Goal: Transaction & Acquisition: Purchase product/service

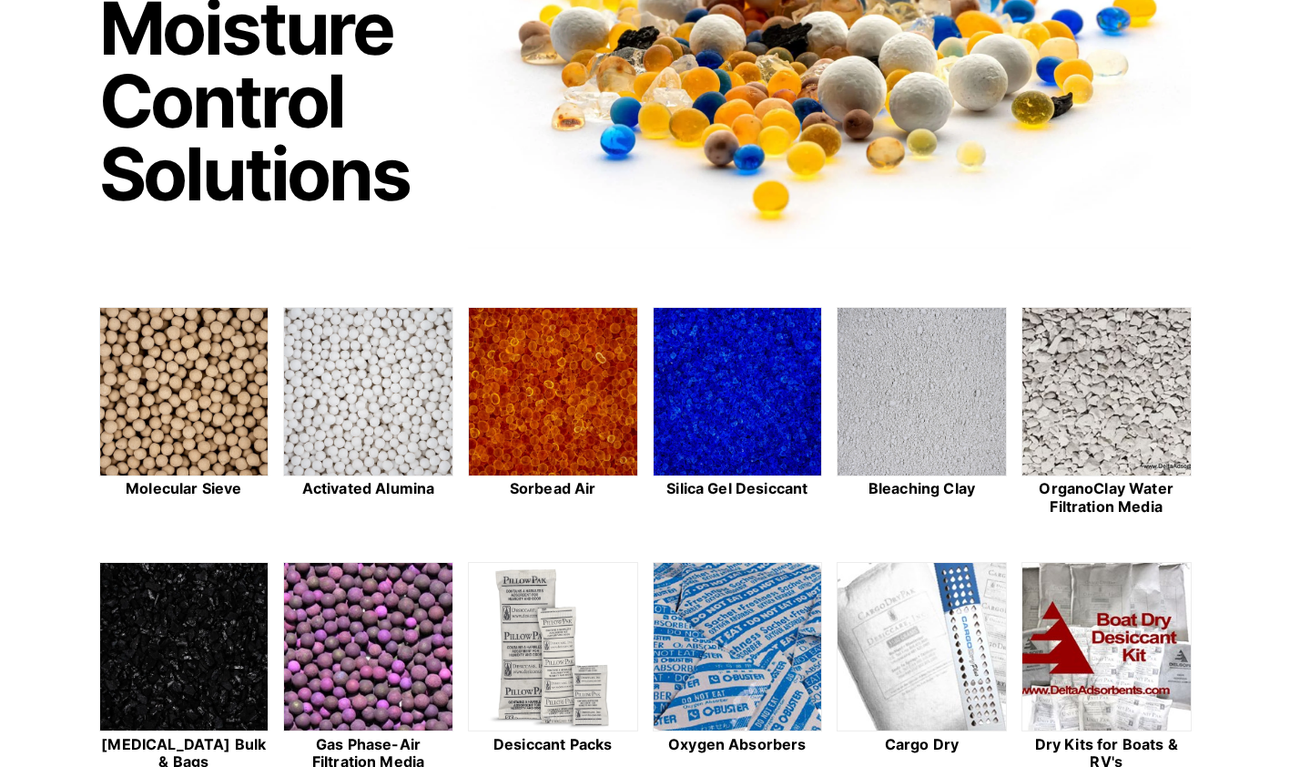
scroll to position [273, 0]
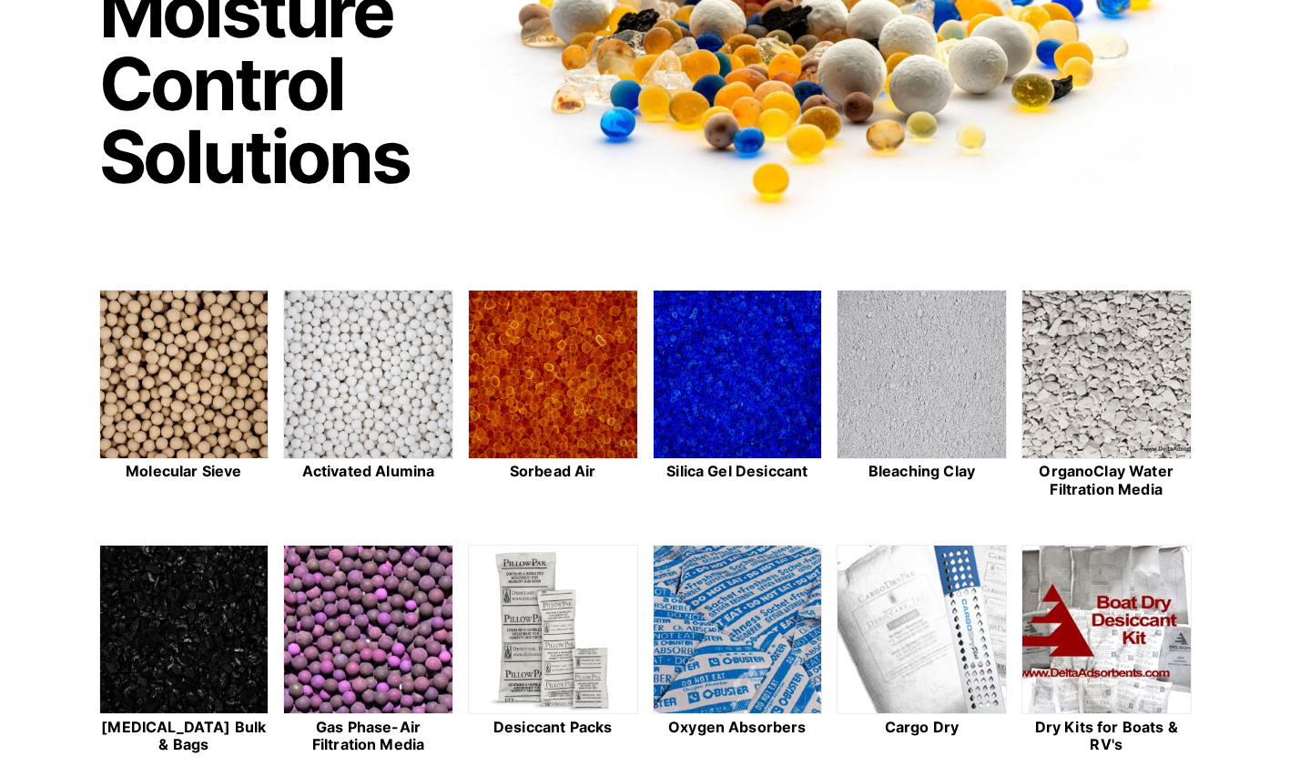
click at [233, 414] on img at bounding box center [184, 375] width 168 height 169
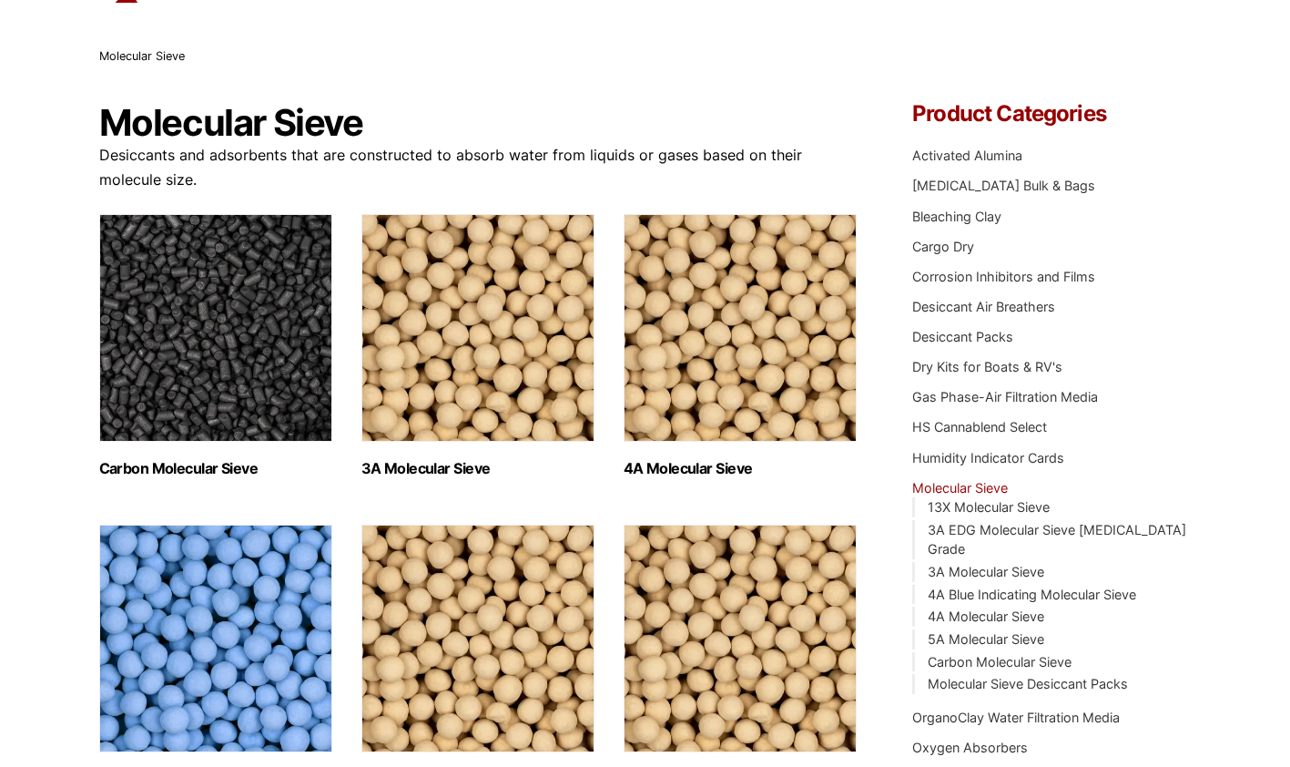
scroll to position [182, 0]
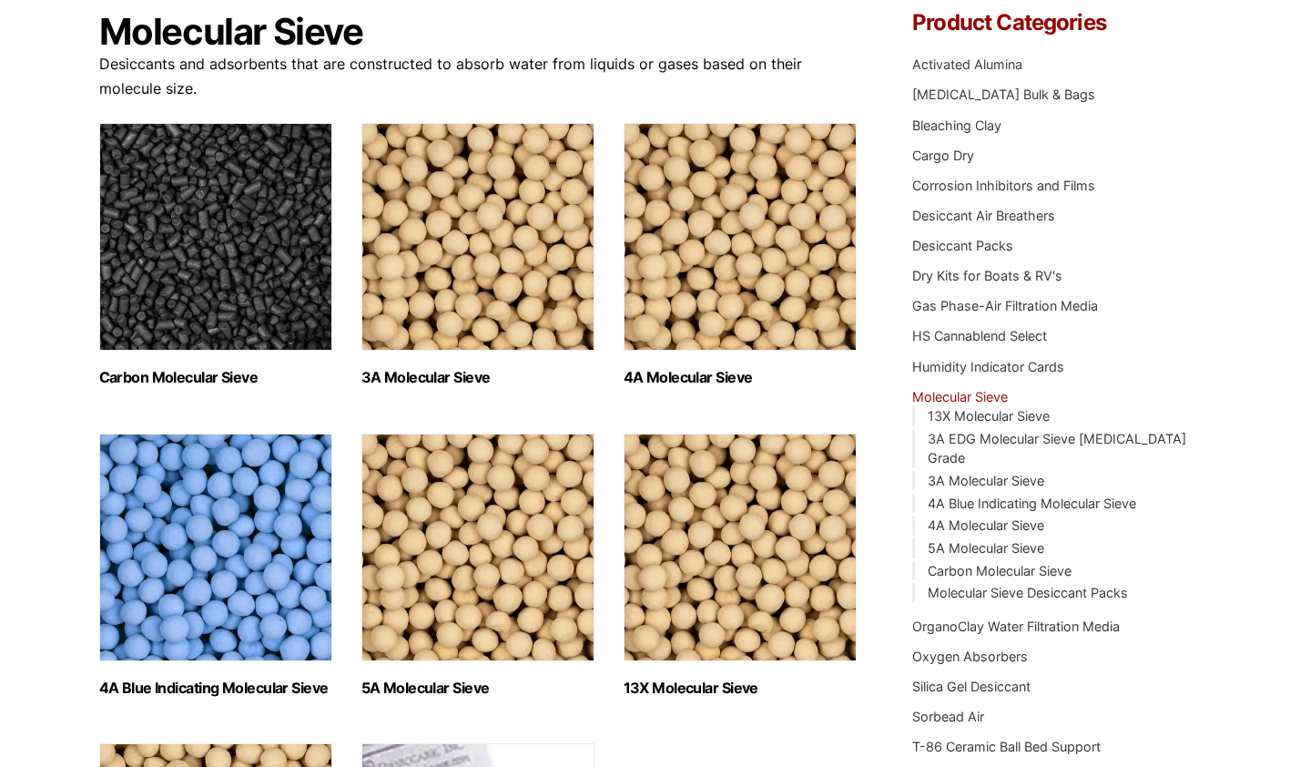
click at [519, 300] on img "Visit product category 3A Molecular Sieve" at bounding box center [478, 237] width 233 height 228
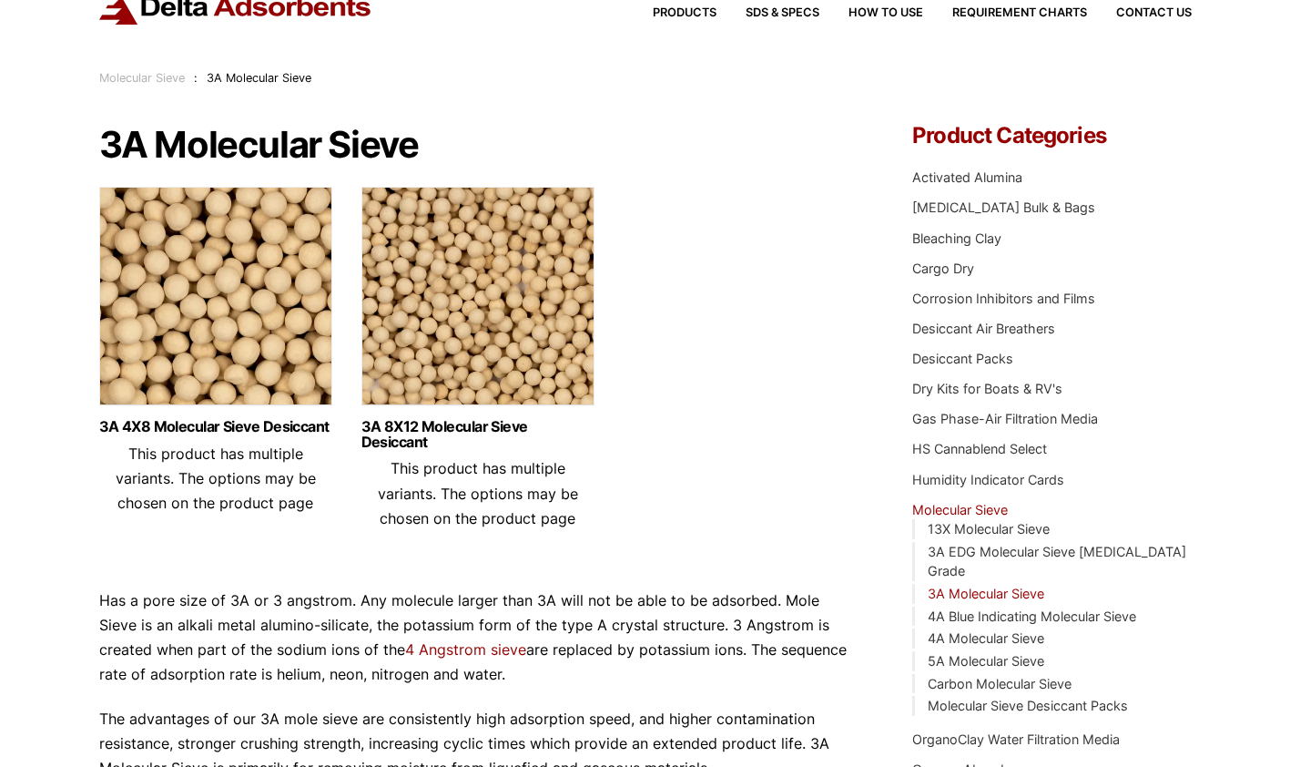
scroll to position [91, 0]
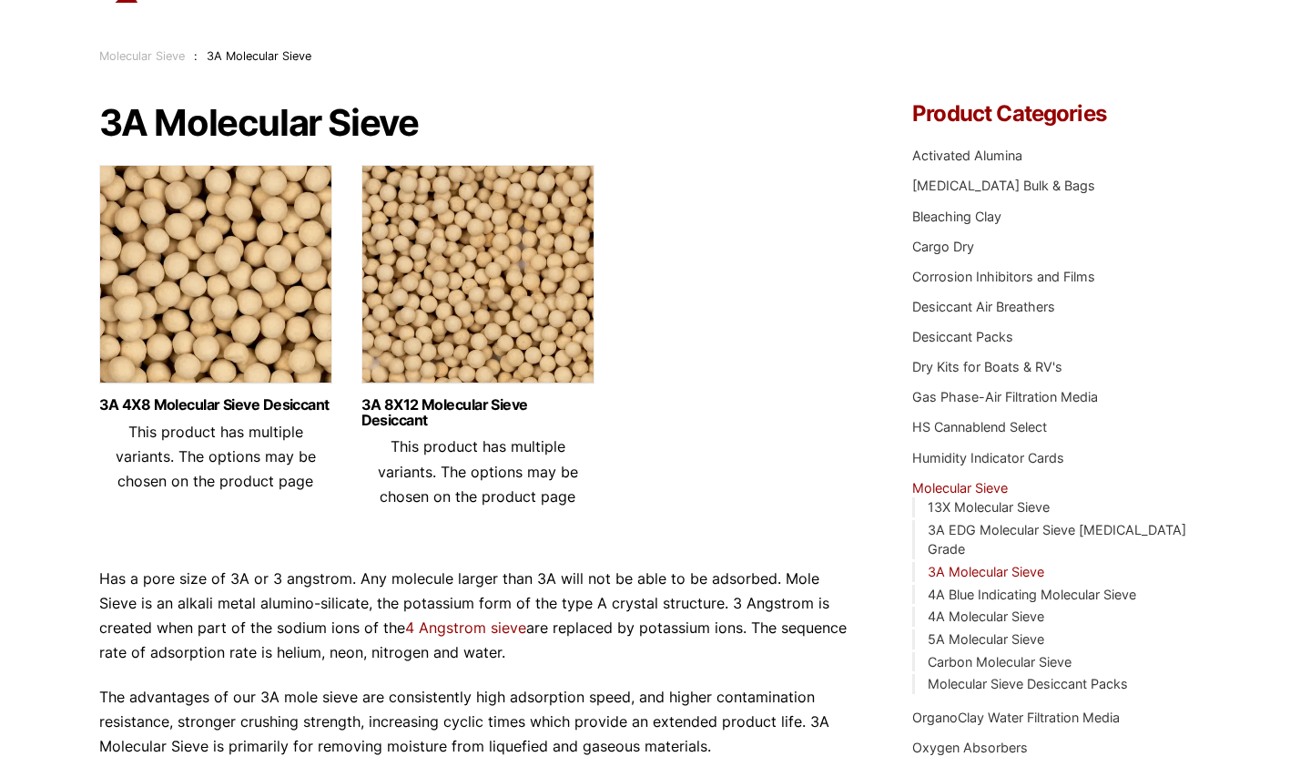
click at [221, 285] on img at bounding box center [215, 279] width 233 height 228
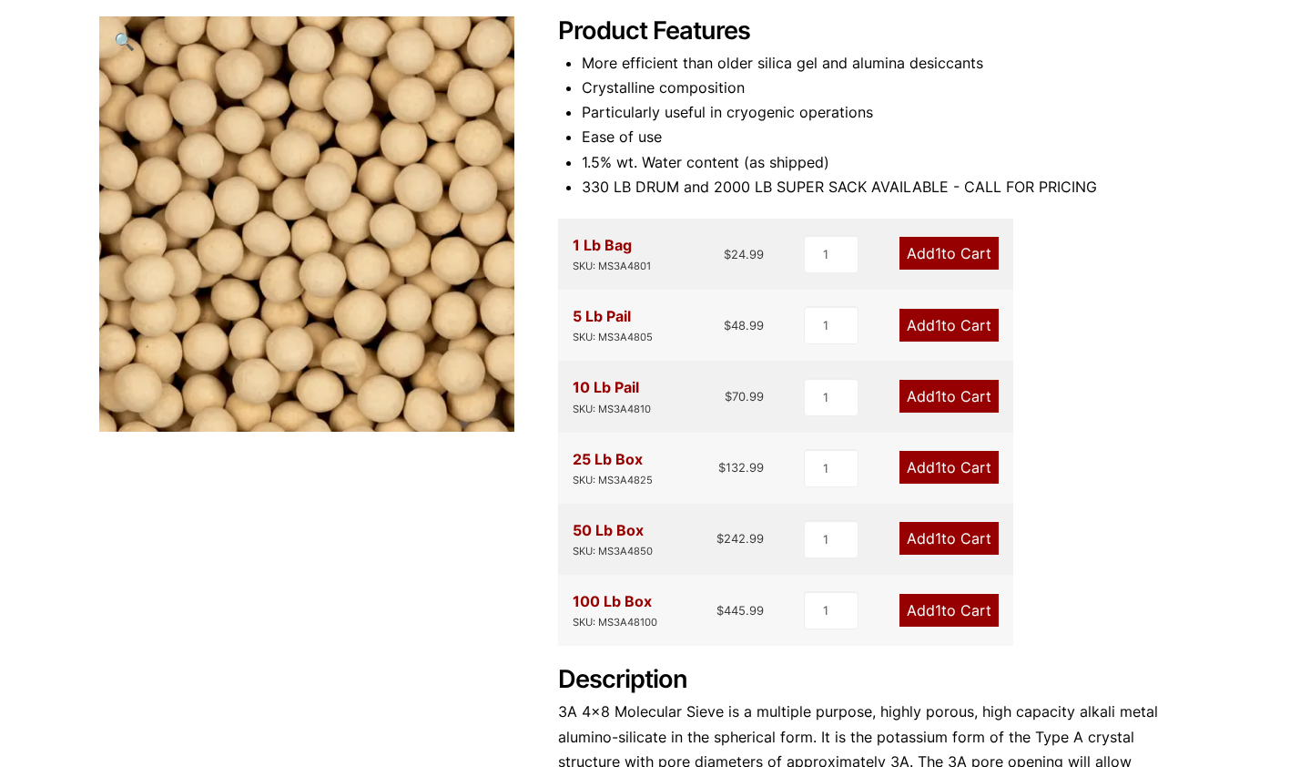
scroll to position [273, 0]
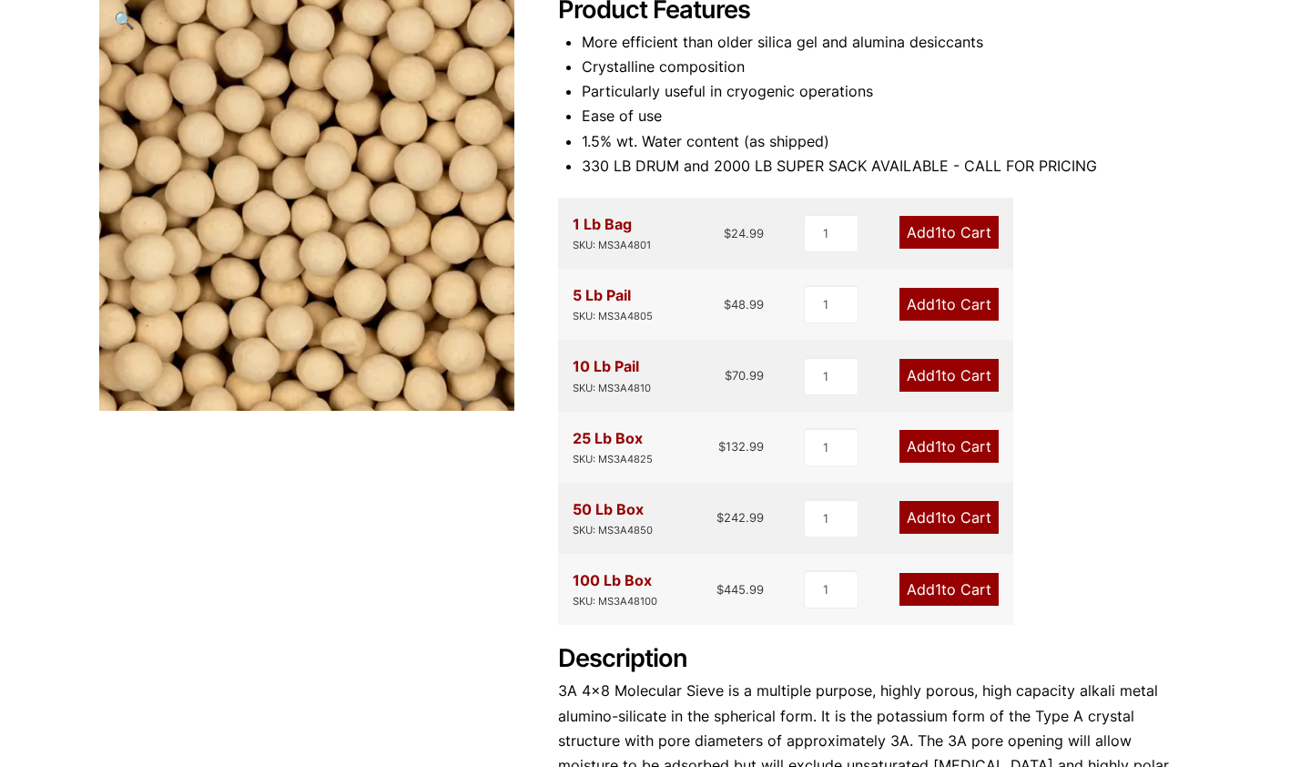
click at [1057, 275] on div "Product Features More efficient than older silica gel and alumina desiccants Cr…" at bounding box center [875, 462] width 634 height 935
